Goal: Information Seeking & Learning: Learn about a topic

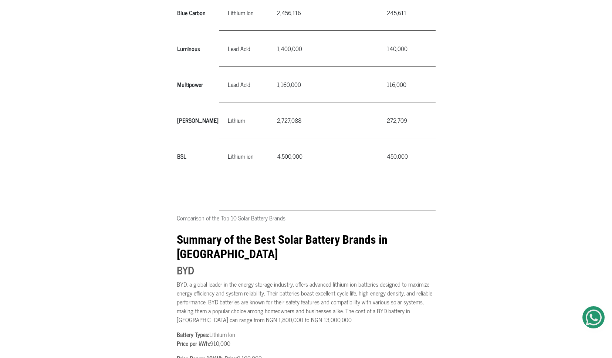
scroll to position [928, 0]
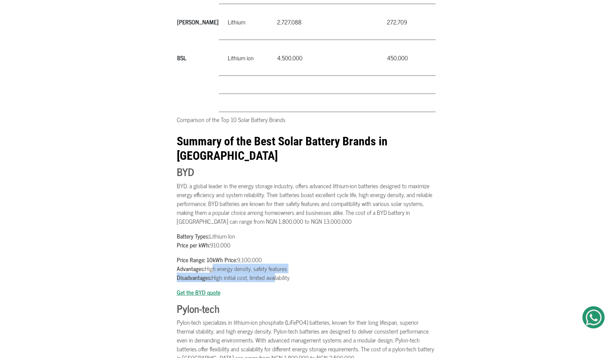
drag, startPoint x: 212, startPoint y: 231, endPoint x: 278, endPoint y: 238, distance: 66.5
click at [277, 255] on p "Price Range: 10kWh Price: 9,100,000 Advantages: High energy density, safety fea…" at bounding box center [306, 268] width 259 height 27
click at [278, 255] on p "Price Range: 10kWh Price: 9,100,000 Advantages: High energy density, safety fea…" at bounding box center [306, 268] width 259 height 27
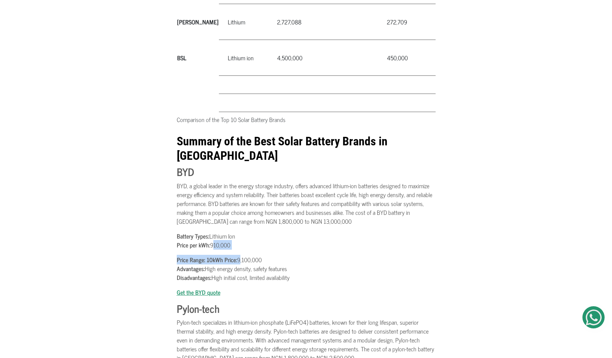
drag, startPoint x: 211, startPoint y: 208, endPoint x: 246, endPoint y: 225, distance: 38.4
click at [246, 255] on p "Price Range: 10kWh Price: 9,100,000 Advantages: High energy density, safety fea…" at bounding box center [306, 268] width 259 height 27
drag, startPoint x: 209, startPoint y: 214, endPoint x: 235, endPoint y: 232, distance: 31.0
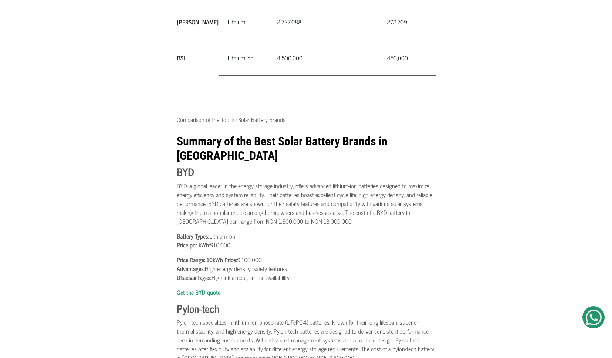
click at [235, 255] on p "Price Range: 10kWh Price: 9,100,000 Advantages: High energy density, safety fea…" at bounding box center [306, 268] width 259 height 27
drag, startPoint x: 218, startPoint y: 220, endPoint x: 249, endPoint y: 239, distance: 36.2
click at [248, 255] on p "Price Range: 10kWh Price: 9,100,000 Advantages: High energy density, safety fea…" at bounding box center [306, 268] width 259 height 27
click at [249, 255] on p "Price Range: 10kWh Price: 9,100,000 Advantages: High energy density, safety fea…" at bounding box center [306, 268] width 259 height 27
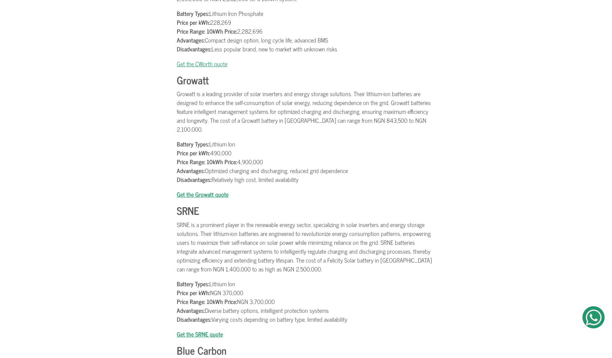
scroll to position [1454, 0]
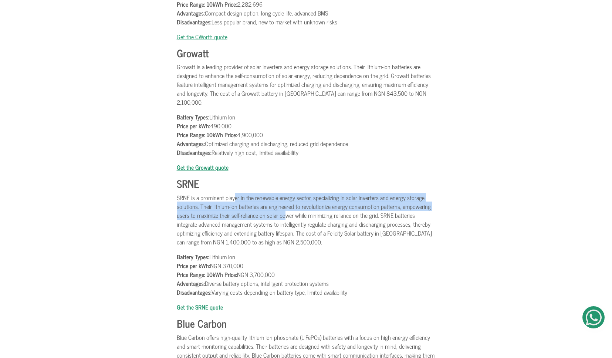
drag, startPoint x: 234, startPoint y: 149, endPoint x: 292, endPoint y: 175, distance: 62.7
click at [291, 193] on p "SRNE is a prominent player in the renewable energy sector, specializing in sola…" at bounding box center [306, 219] width 259 height 53
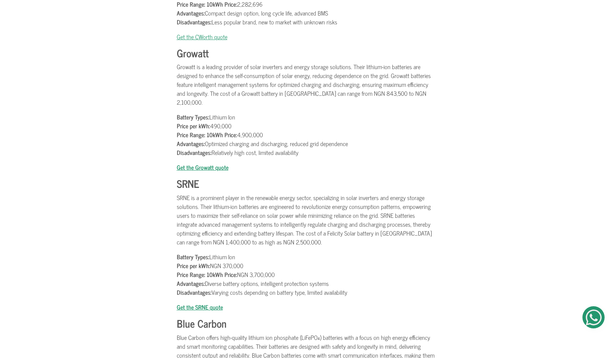
click at [292, 193] on p "SRNE is a prominent player in the renewable energy sector, specializing in sola…" at bounding box center [306, 219] width 259 height 53
drag, startPoint x: 200, startPoint y: 159, endPoint x: 303, endPoint y: 165, distance: 103.3
click at [303, 193] on p "SRNE is a prominent player in the renewable energy sector, specializing in sola…" at bounding box center [306, 219] width 259 height 53
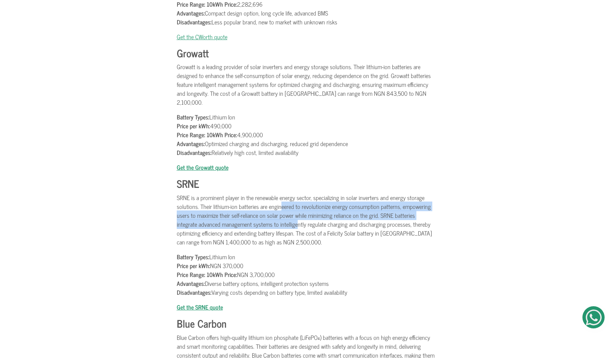
drag, startPoint x: 280, startPoint y: 162, endPoint x: 299, endPoint y: 178, distance: 25.7
click at [299, 193] on p "SRNE is a prominent player in the renewable energy sector, specializing in sola…" at bounding box center [306, 219] width 259 height 53
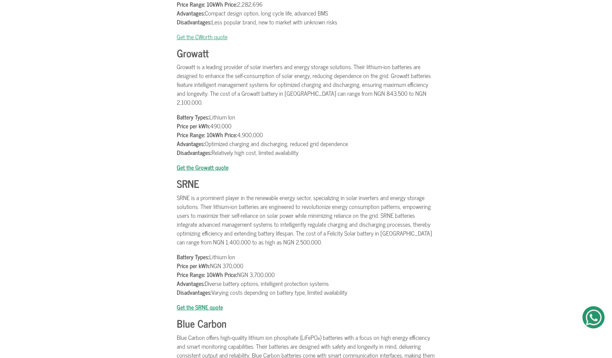
drag, startPoint x: 217, startPoint y: 173, endPoint x: 278, endPoint y: 180, distance: 61.9
click at [277, 193] on p "SRNE is a prominent player in the renewable energy sector, specializing in sola…" at bounding box center [306, 219] width 259 height 53
click at [278, 193] on p "SRNE is a prominent player in the renewable energy sector, specializing in sola…" at bounding box center [306, 219] width 259 height 53
drag, startPoint x: 308, startPoint y: 186, endPoint x: 367, endPoint y: 185, distance: 59.2
click at [364, 193] on p "SRNE is a prominent player in the renewable energy sector, specializing in sola…" at bounding box center [306, 219] width 259 height 53
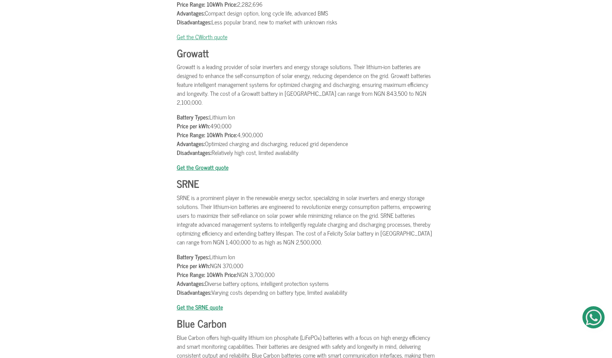
click at [367, 193] on p "SRNE is a prominent player in the renewable energy sector, specializing in sola…" at bounding box center [306, 219] width 259 height 53
drag, startPoint x: 319, startPoint y: 185, endPoint x: 389, endPoint y: 186, distance: 70.6
click at [385, 193] on p "SRNE is a prominent player in the renewable energy sector, specializing in sola…" at bounding box center [306, 219] width 259 height 53
click at [389, 193] on p "SRNE is a prominent player in the renewable energy sector, specializing in sola…" at bounding box center [306, 219] width 259 height 53
drag, startPoint x: 227, startPoint y: 198, endPoint x: 277, endPoint y: 197, distance: 50.3
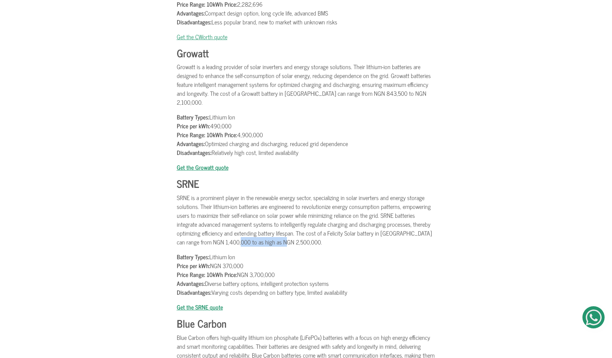
click at [277, 197] on p "SRNE is a prominent player in the renewable energy sector, specializing in sola…" at bounding box center [306, 219] width 259 height 53
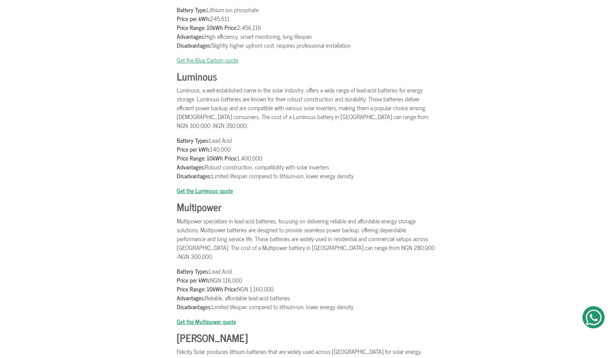
scroll to position [1994, 0]
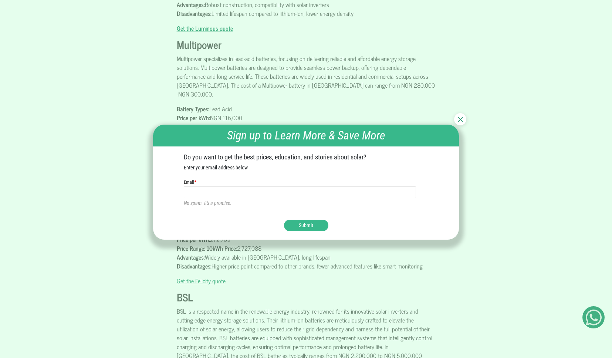
click at [458, 118] on img at bounding box center [460, 119] width 5 height 5
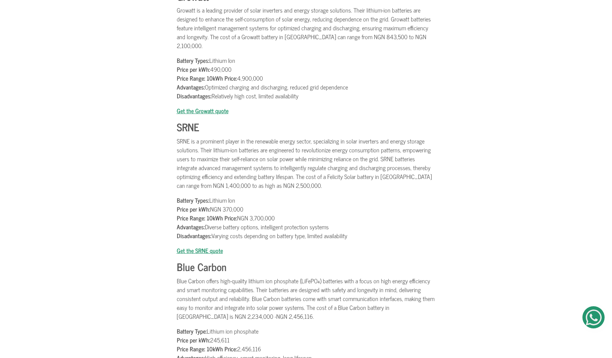
scroll to position [1511, 0]
